Goal: Task Accomplishment & Management: Use online tool/utility

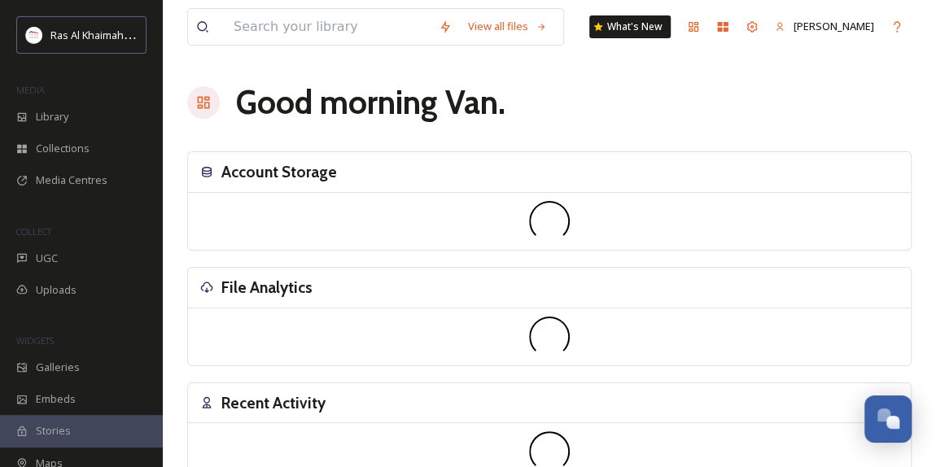
scroll to position [515, 0]
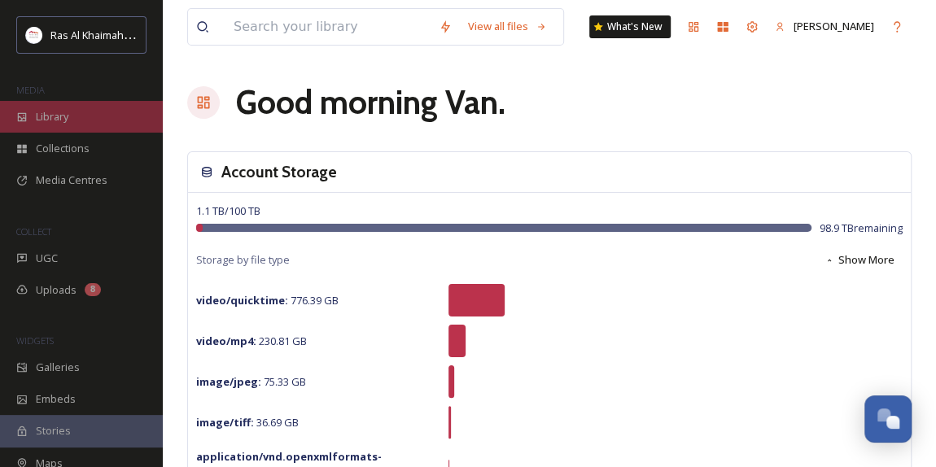
click at [87, 116] on div "Library" at bounding box center [81, 117] width 163 height 32
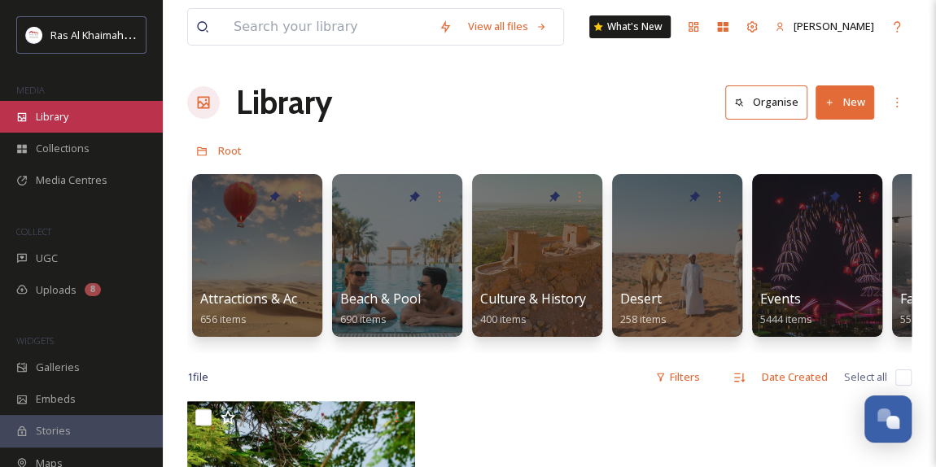
click at [71, 109] on div "Library" at bounding box center [81, 117] width 163 height 32
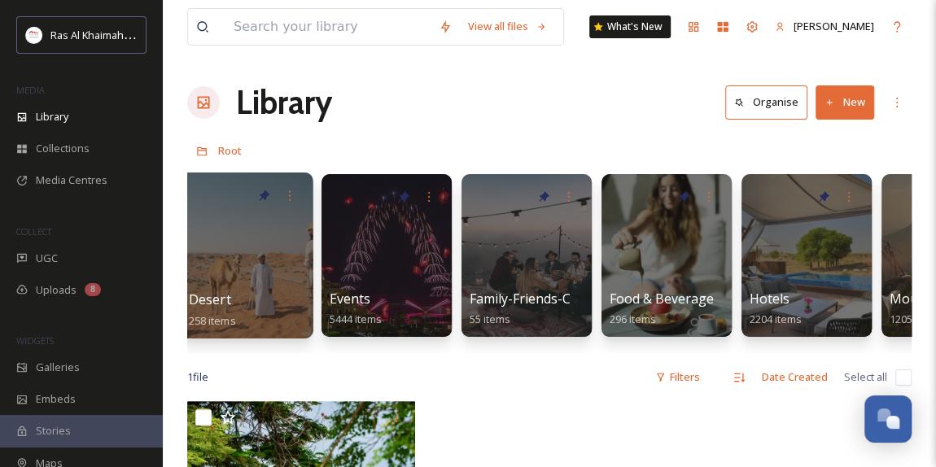
scroll to position [0, 427]
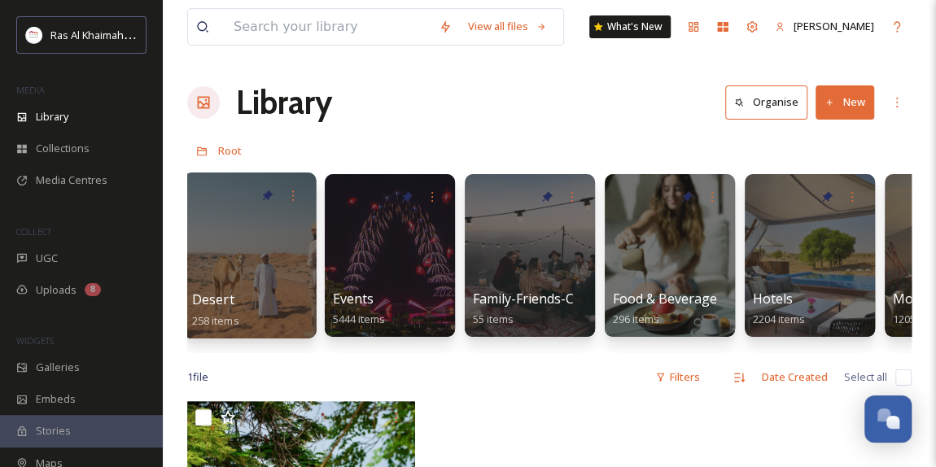
click at [251, 247] on div at bounding box center [249, 256] width 133 height 166
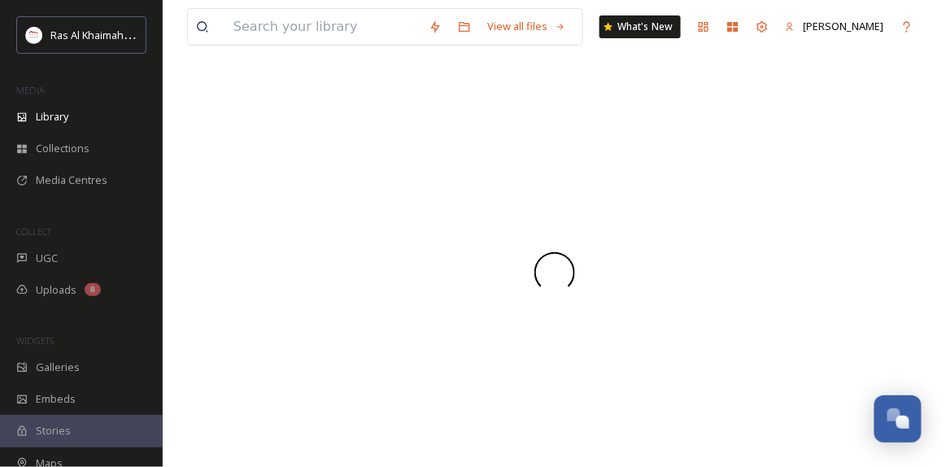
click at [251, 247] on div at bounding box center [554, 272] width 735 height 389
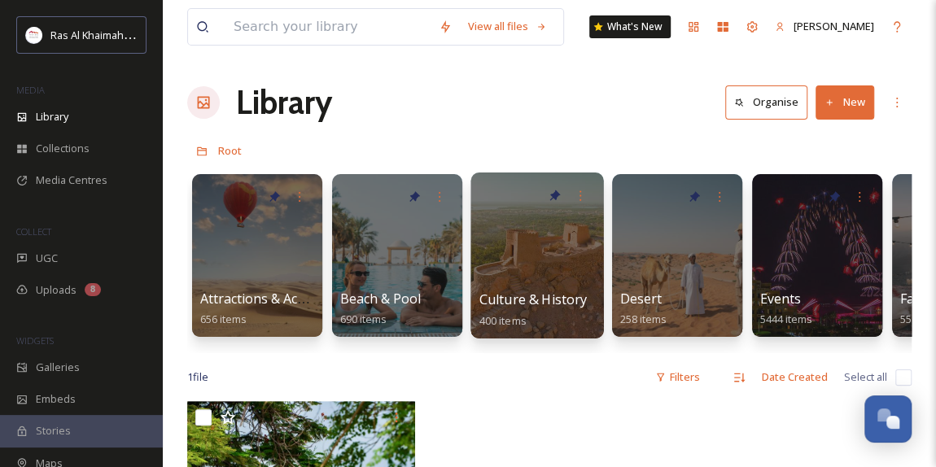
click at [534, 279] on div at bounding box center [536, 256] width 133 height 166
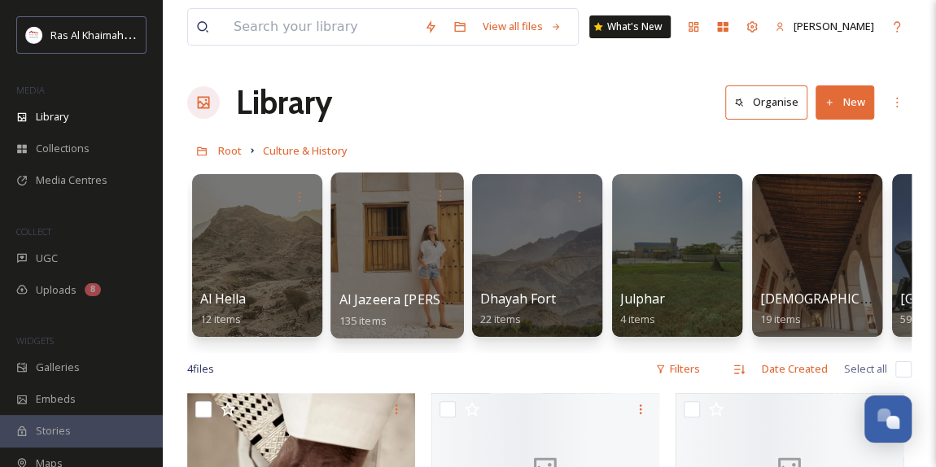
click at [396, 250] on div at bounding box center [396, 256] width 133 height 166
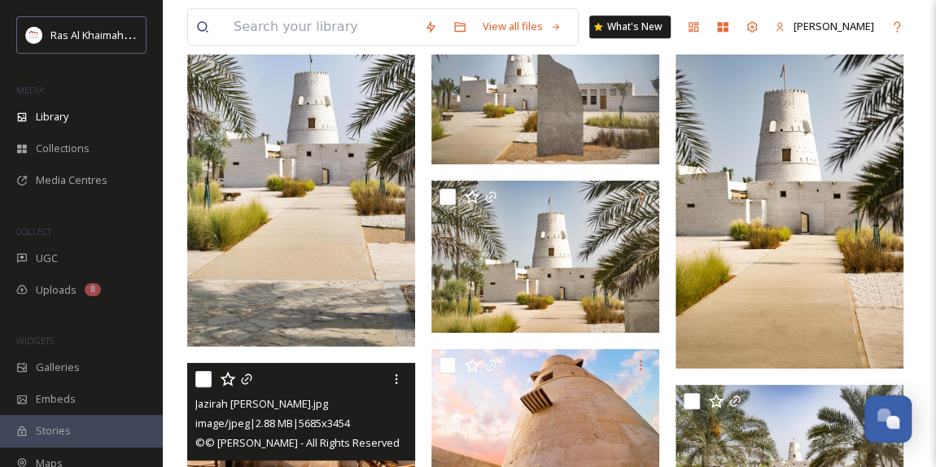
scroll to position [3477, 0]
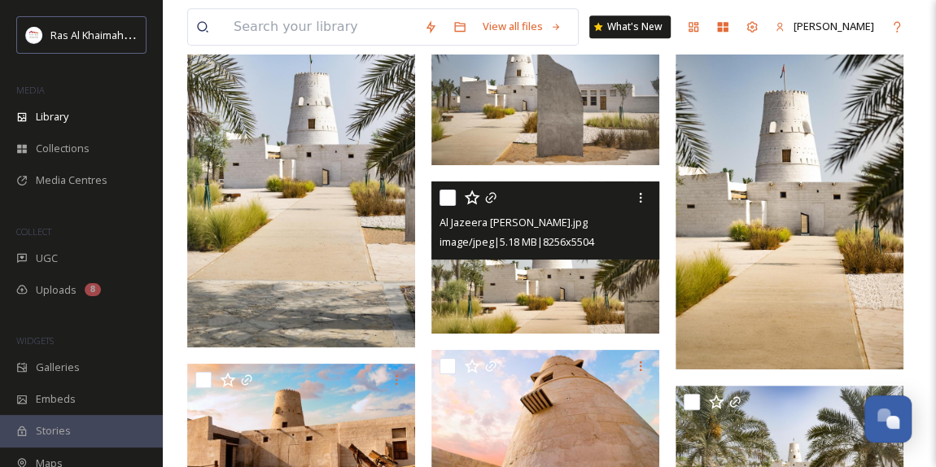
click at [552, 286] on img at bounding box center [545, 257] width 228 height 152
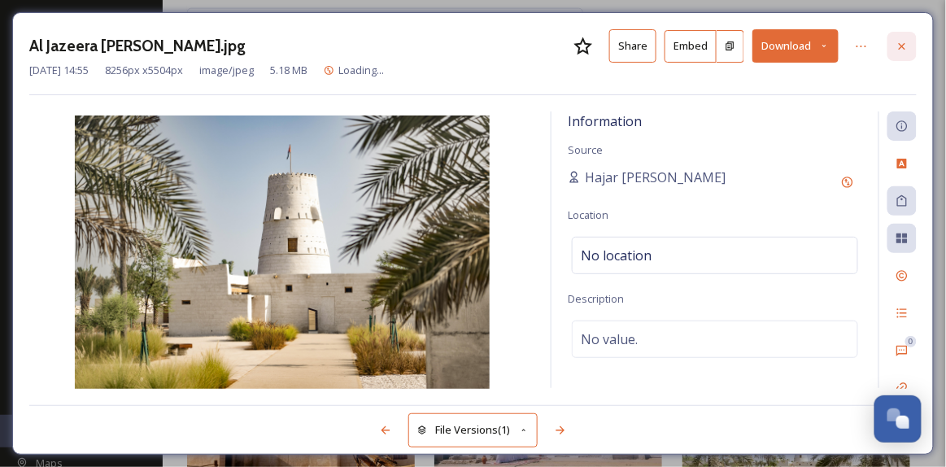
click at [903, 49] on icon at bounding box center [902, 46] width 13 height 13
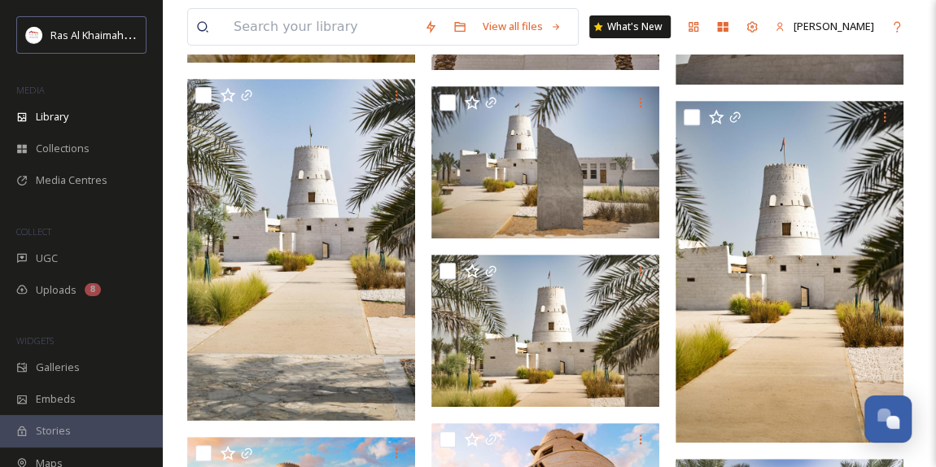
scroll to position [3403, 0]
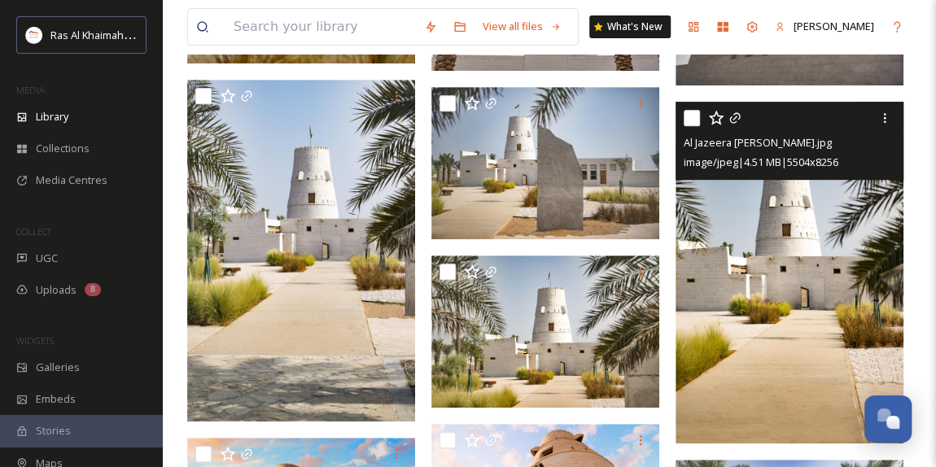
click at [798, 299] on img at bounding box center [789, 273] width 228 height 342
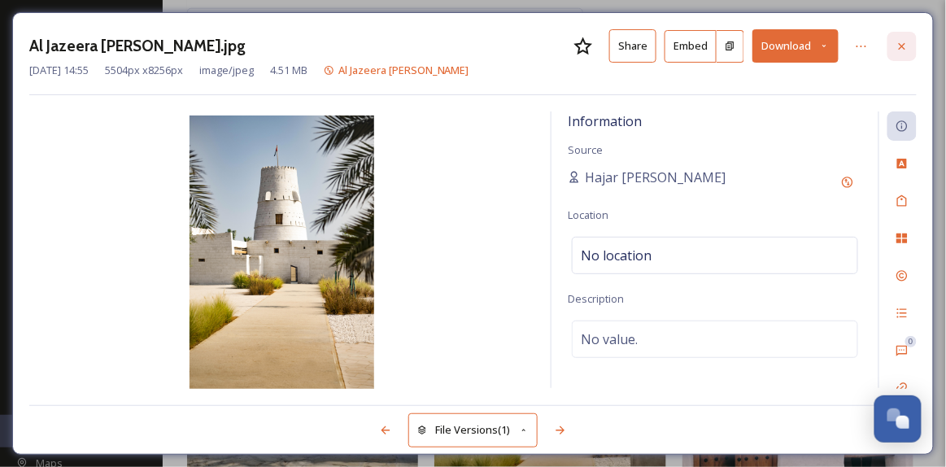
click at [902, 49] on icon at bounding box center [902, 46] width 13 height 13
